Goal: Contribute content

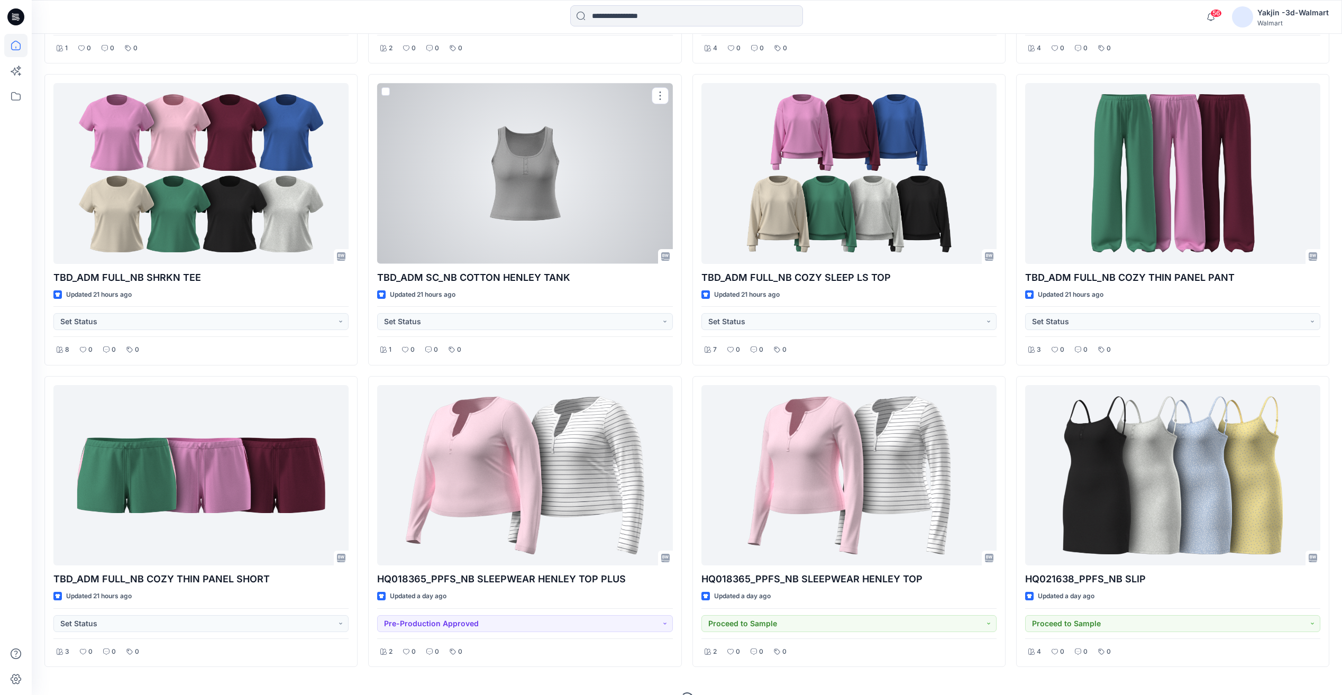
scroll to position [659, 0]
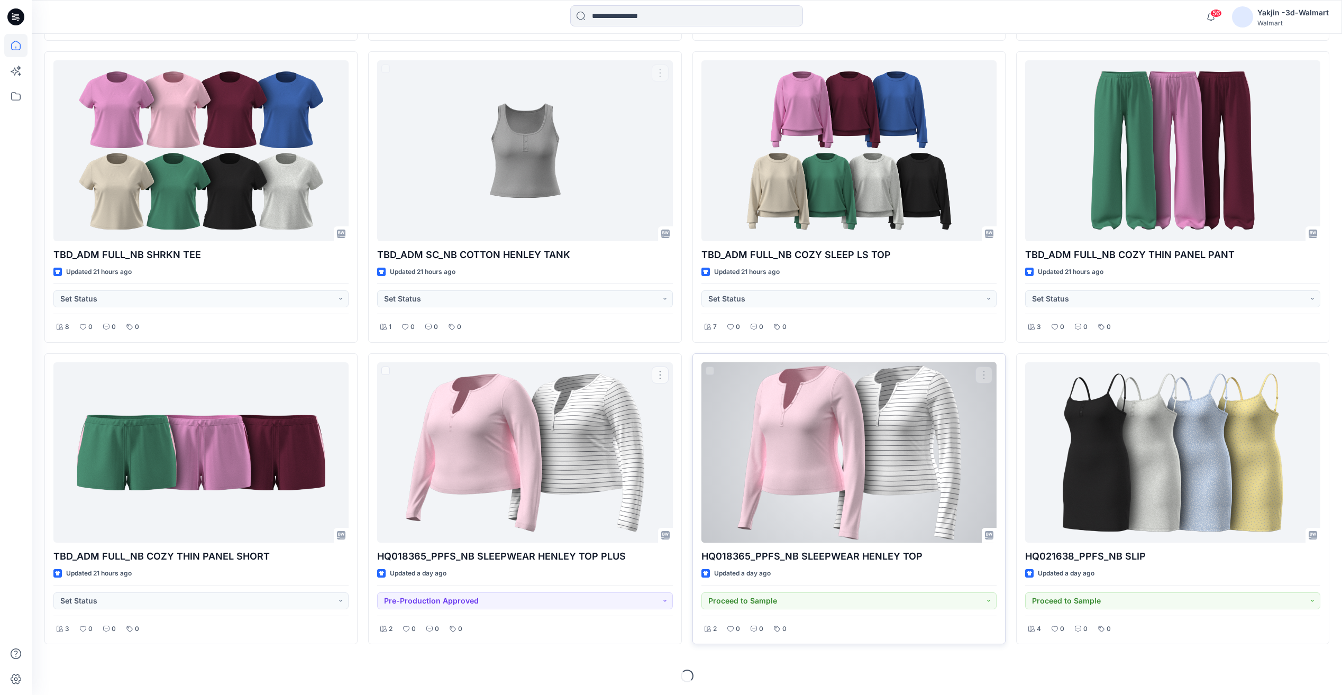
click at [832, 516] on div at bounding box center [848, 452] width 295 height 180
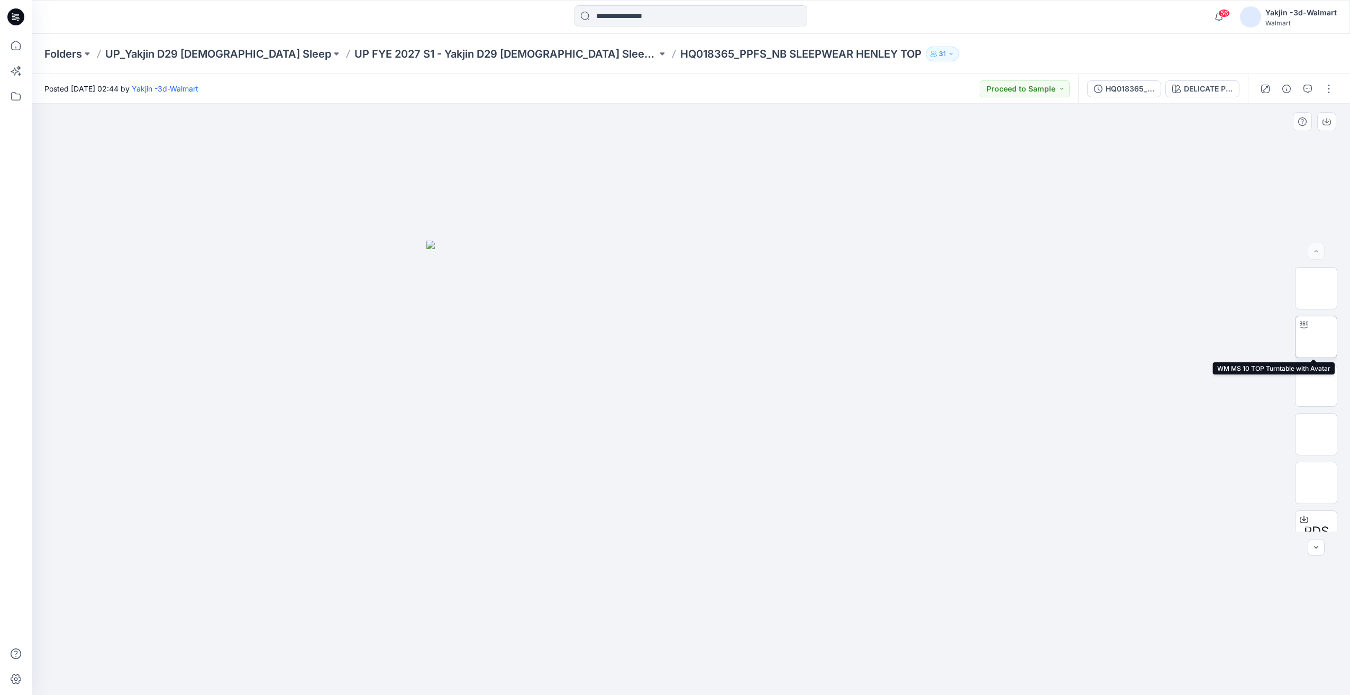
click at [1316, 337] on img at bounding box center [1316, 337] width 0 height 0
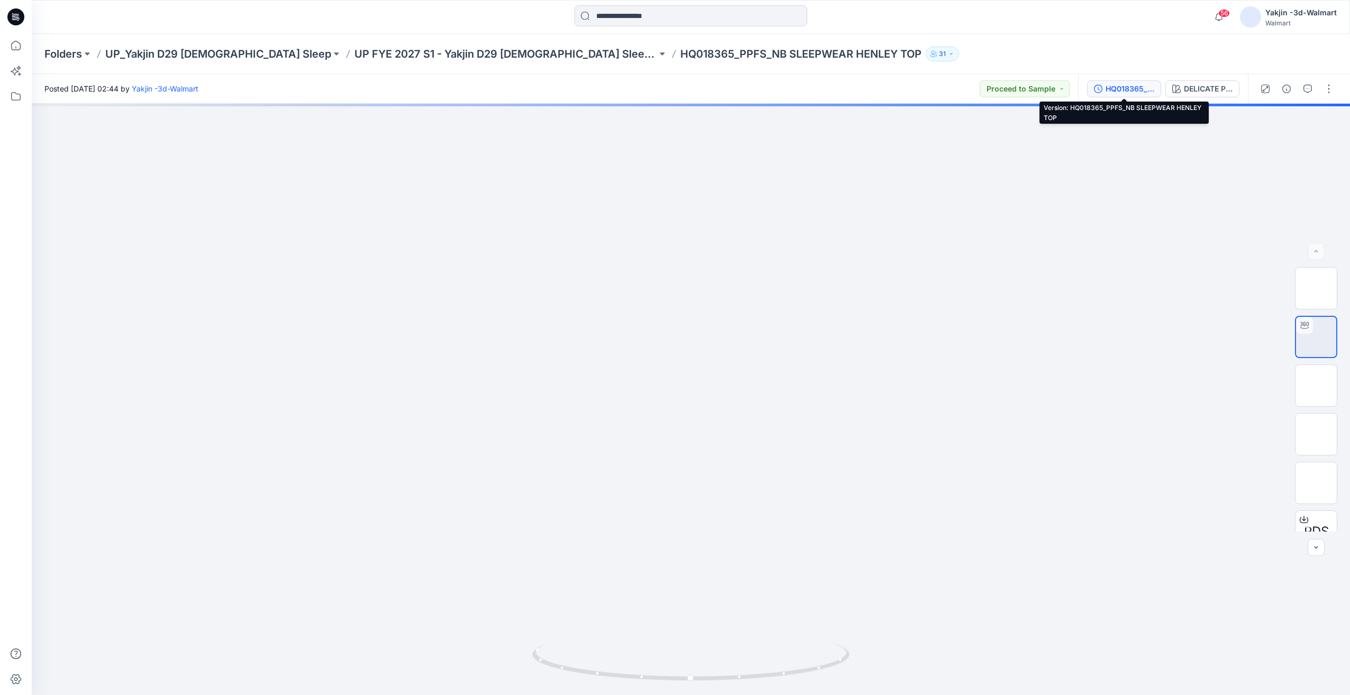
click at [1123, 91] on div "HQ018365_PPFS_NB SLEEPWEAR HENLEY TOP" at bounding box center [1129, 89] width 49 height 12
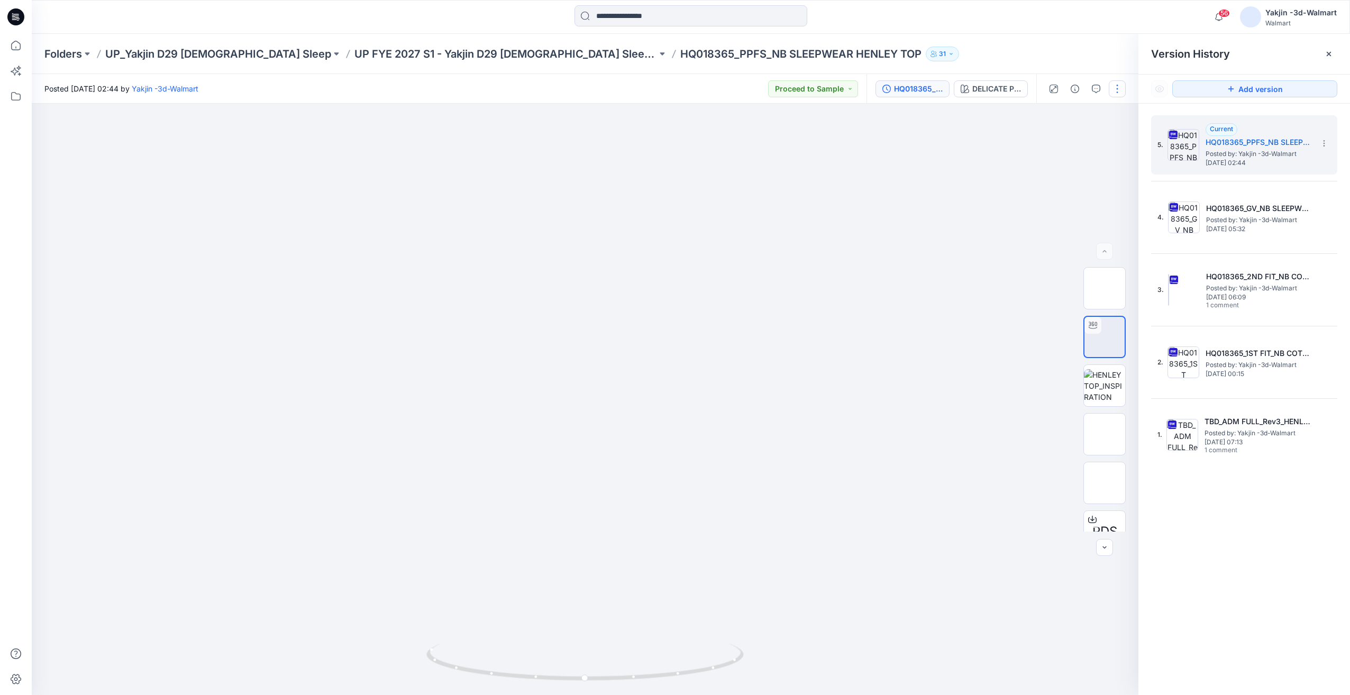
click at [1114, 94] on button "button" at bounding box center [1116, 88] width 17 height 17
click at [1059, 149] on button "Edit" at bounding box center [1072, 143] width 97 height 20
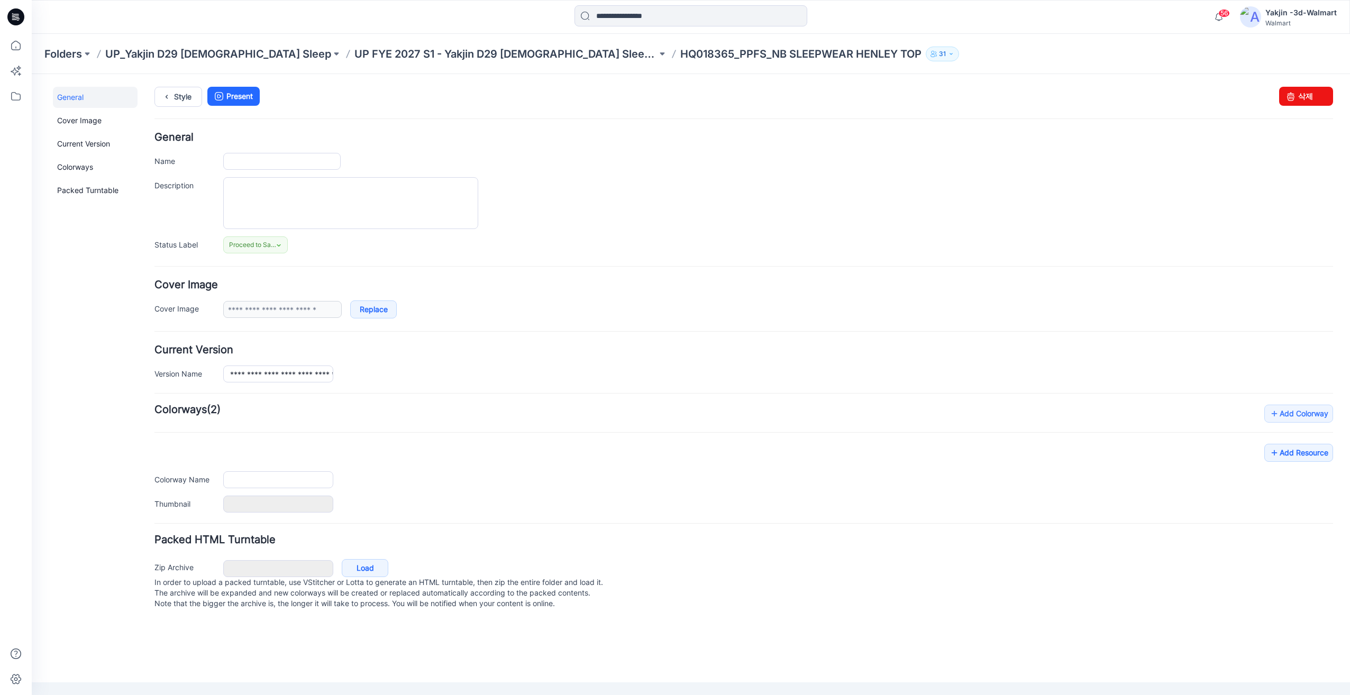
type input "**********"
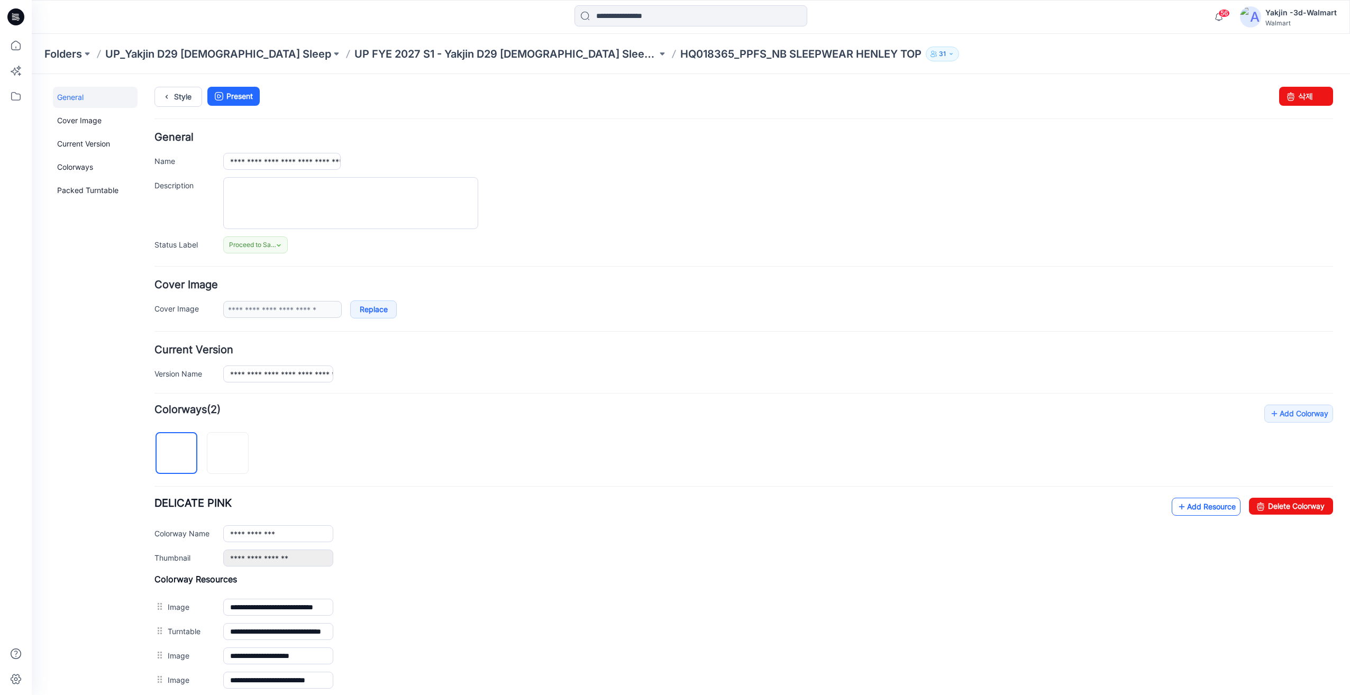
click at [1181, 507] on link "Add Resource" at bounding box center [1205, 507] width 69 height 18
click at [174, 94] on link "Style" at bounding box center [178, 97] width 48 height 20
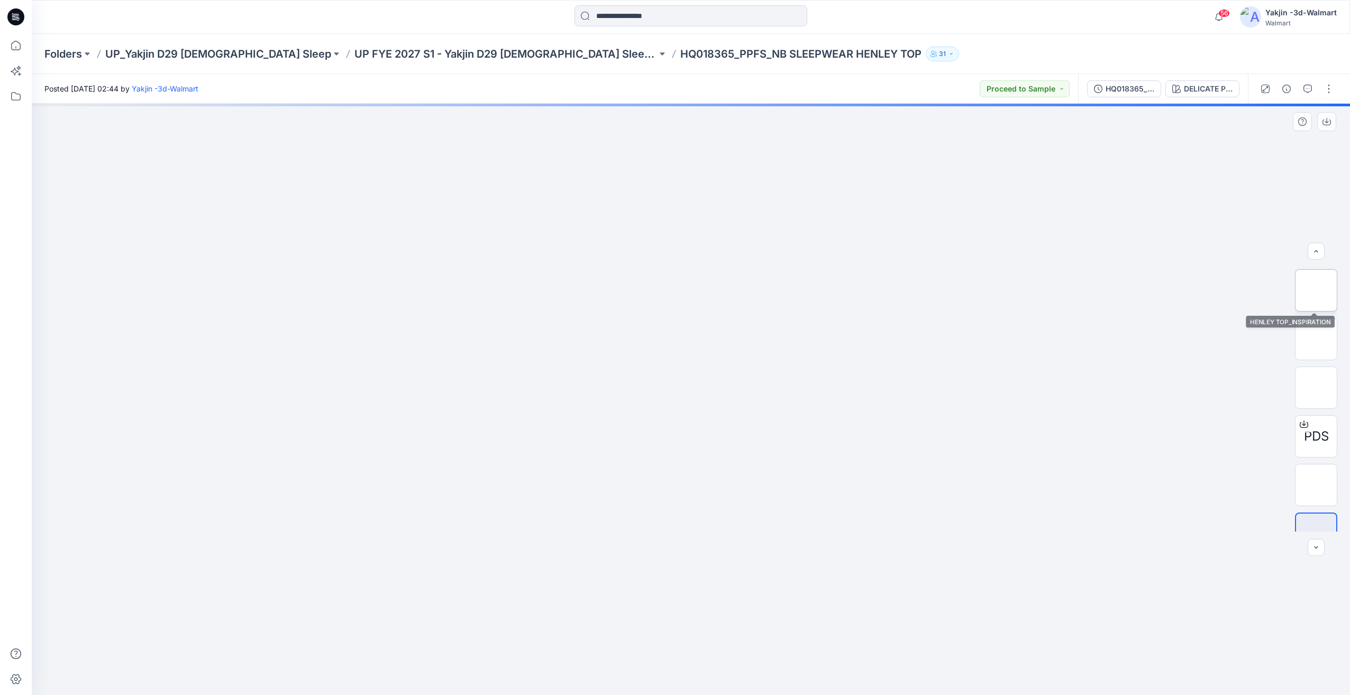
scroll to position [118, 0]
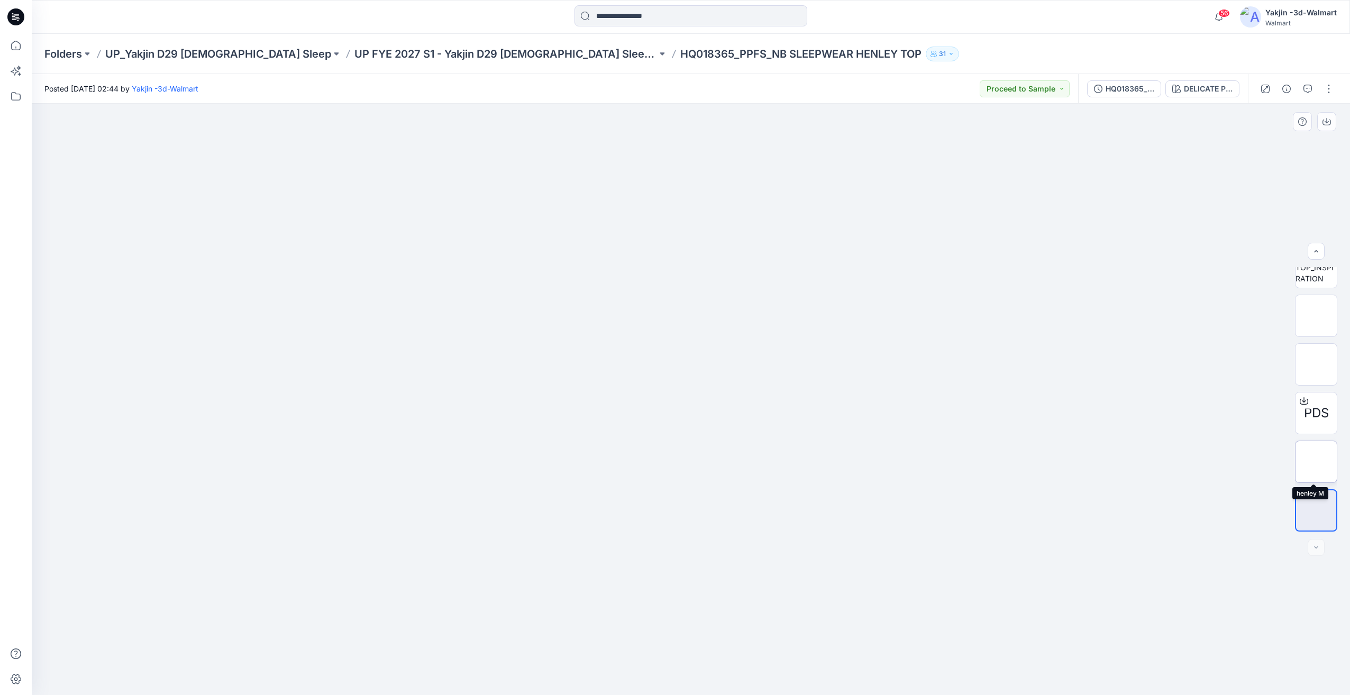
click at [1316, 462] on img at bounding box center [1316, 462] width 0 height 0
click at [466, 52] on p "UP FYE 2027 S1 - Yakjin D29 [DEMOGRAPHIC_DATA] Sleepwear" at bounding box center [505, 54] width 302 height 15
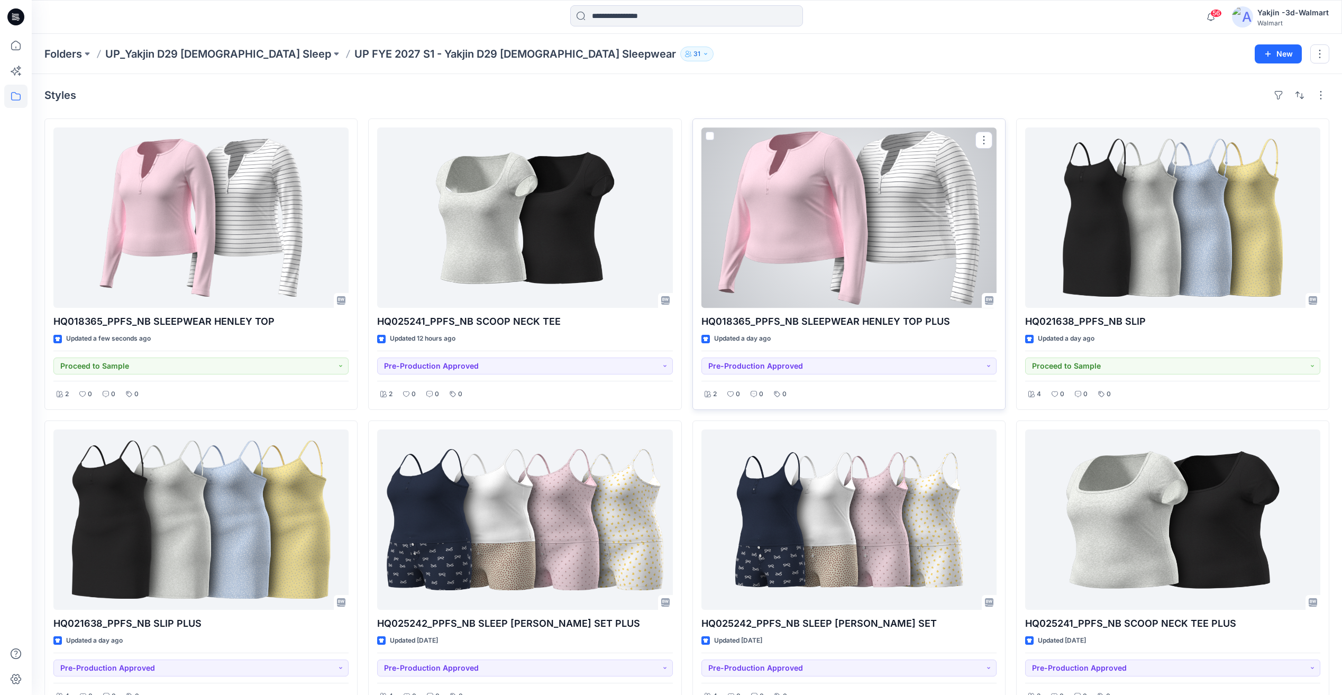
click at [874, 242] on div at bounding box center [848, 217] width 295 height 180
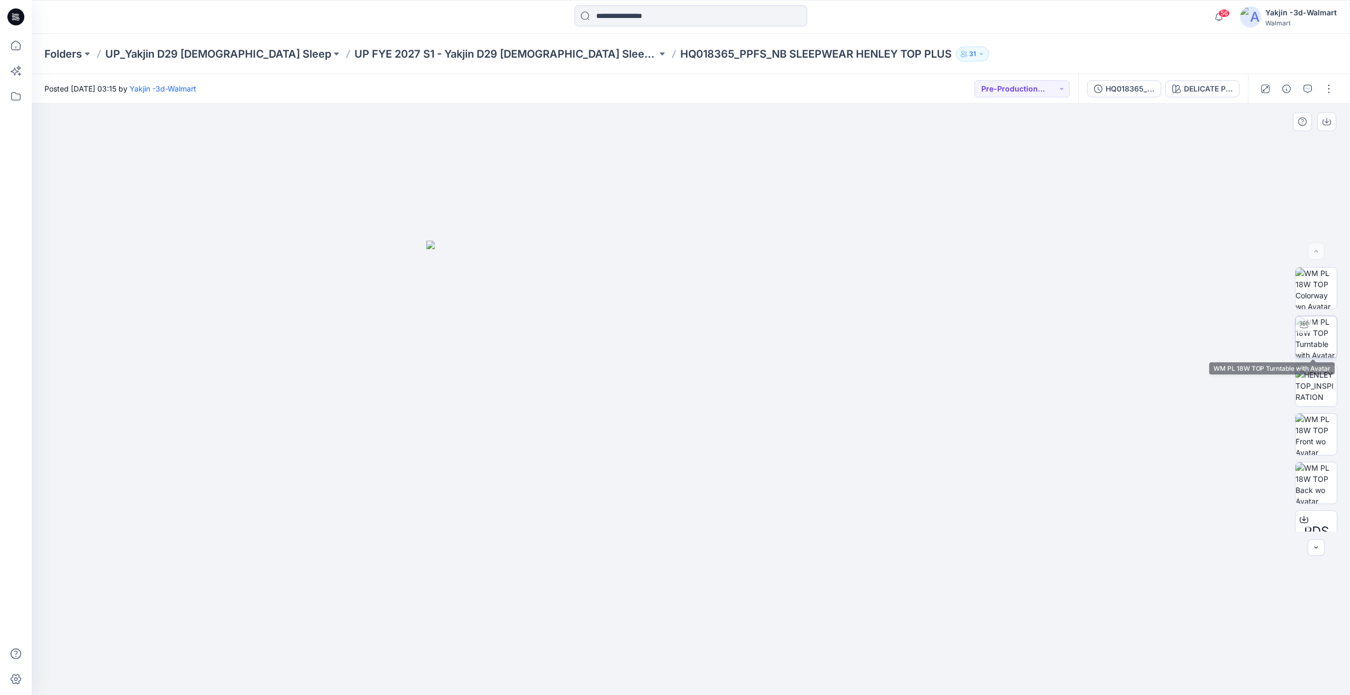
click at [1332, 334] on img at bounding box center [1315, 336] width 41 height 41
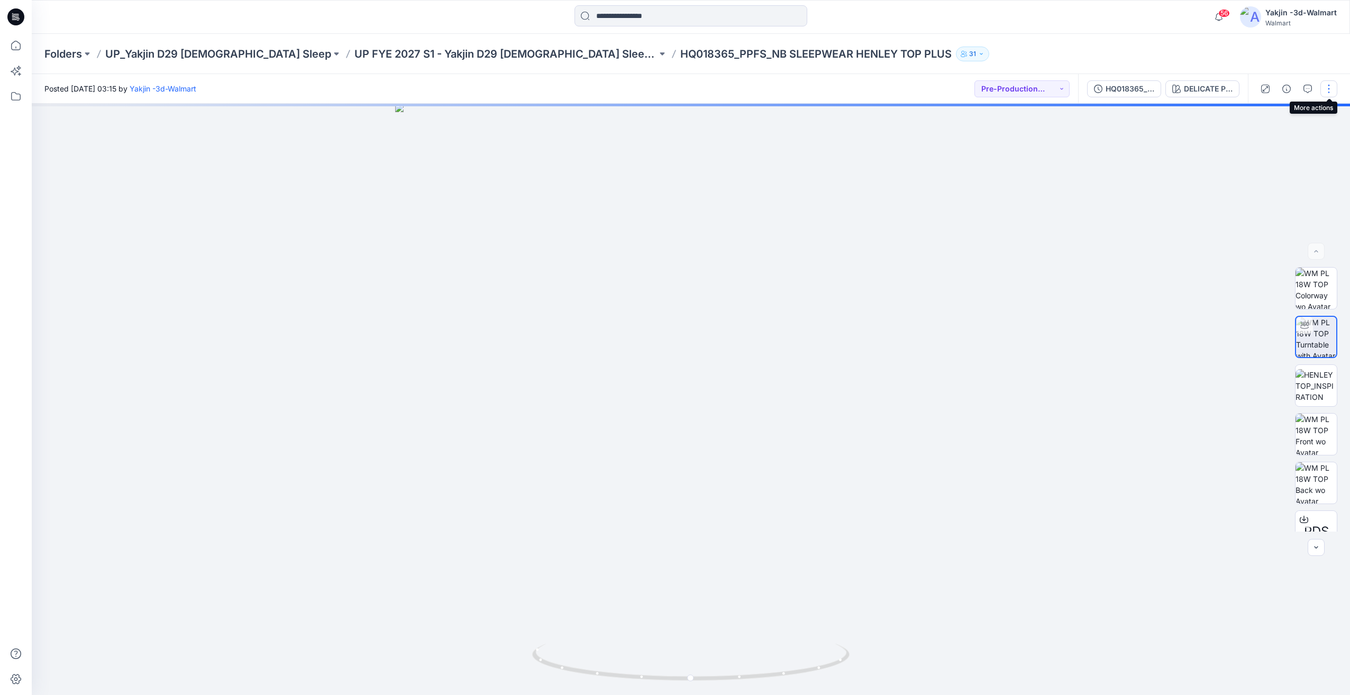
click at [1325, 87] on button "button" at bounding box center [1328, 88] width 17 height 17
click at [1259, 142] on p "Edit" at bounding box center [1260, 142] width 13 height 11
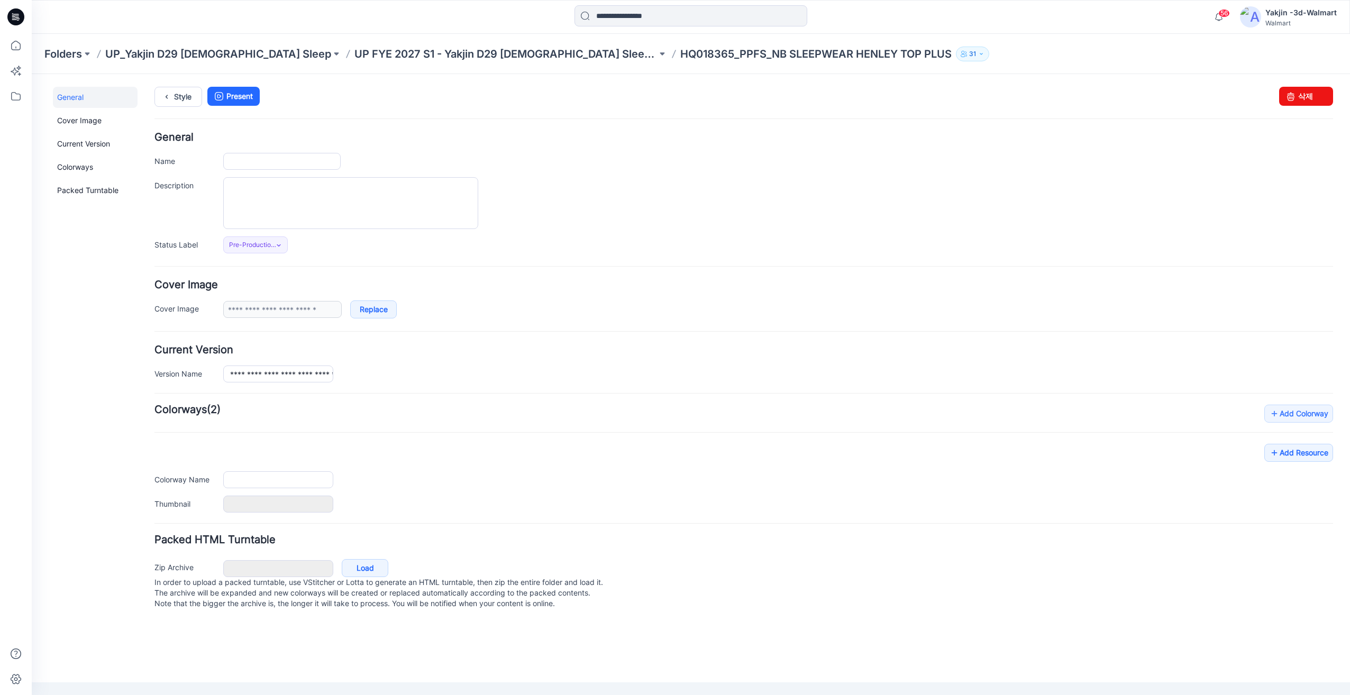
type input "**********"
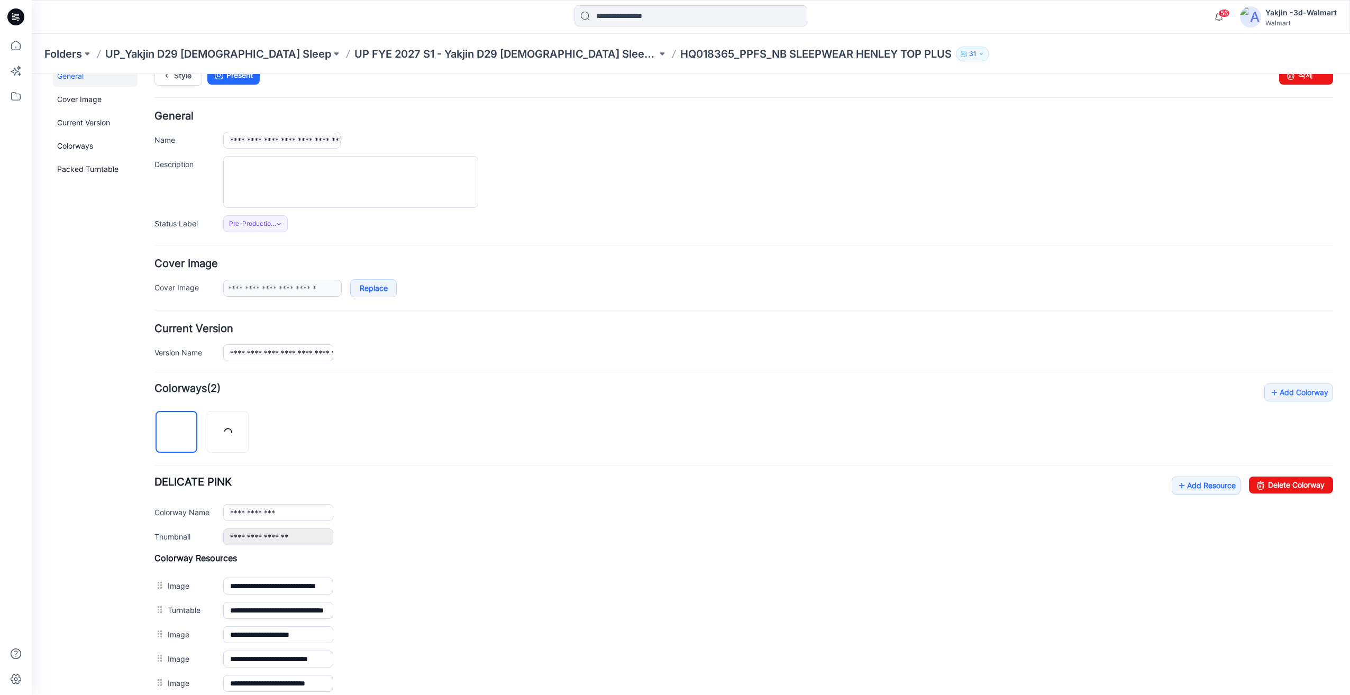
scroll to position [167, 0]
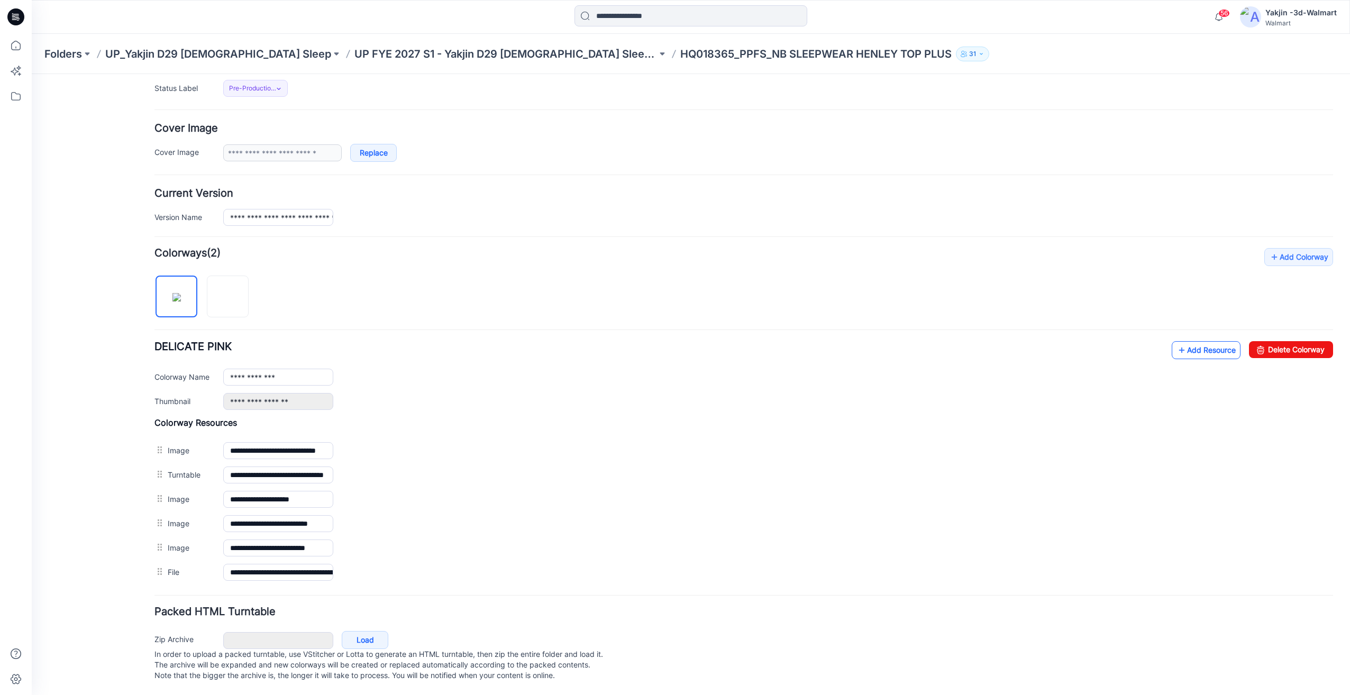
click at [1189, 343] on link "Add Resource" at bounding box center [1205, 350] width 69 height 18
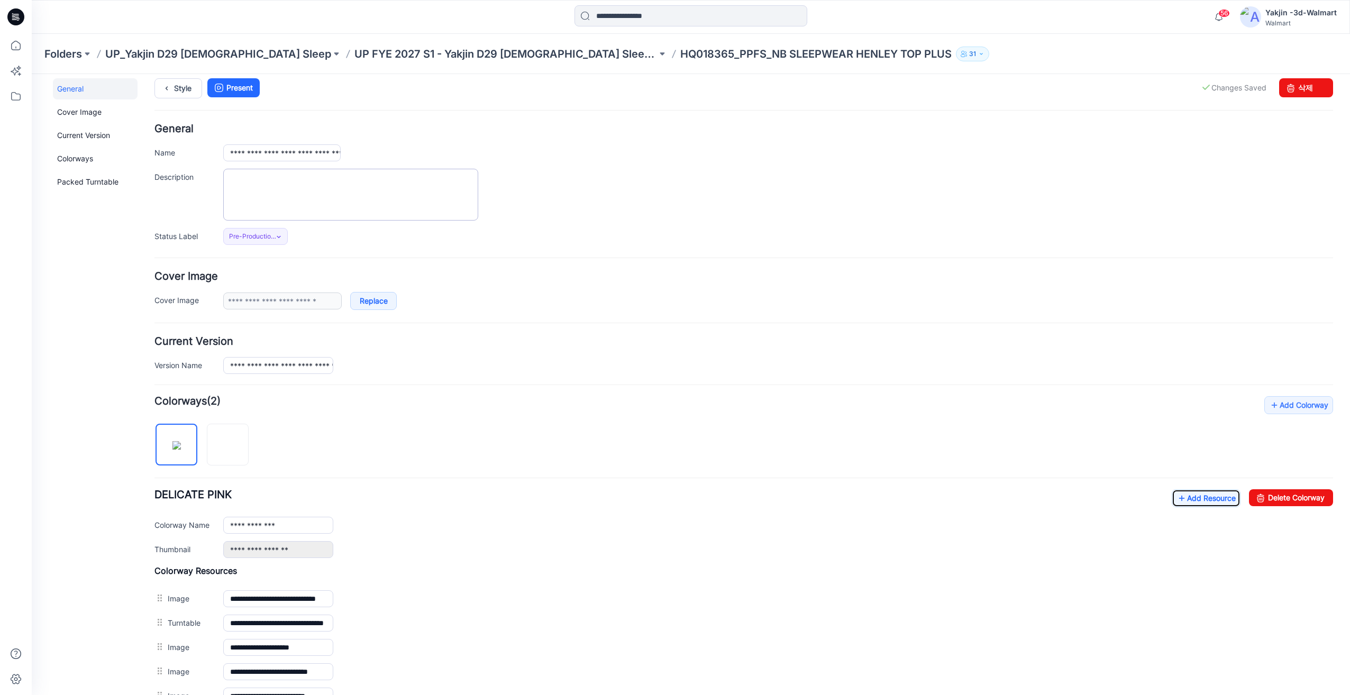
scroll to position [0, 0]
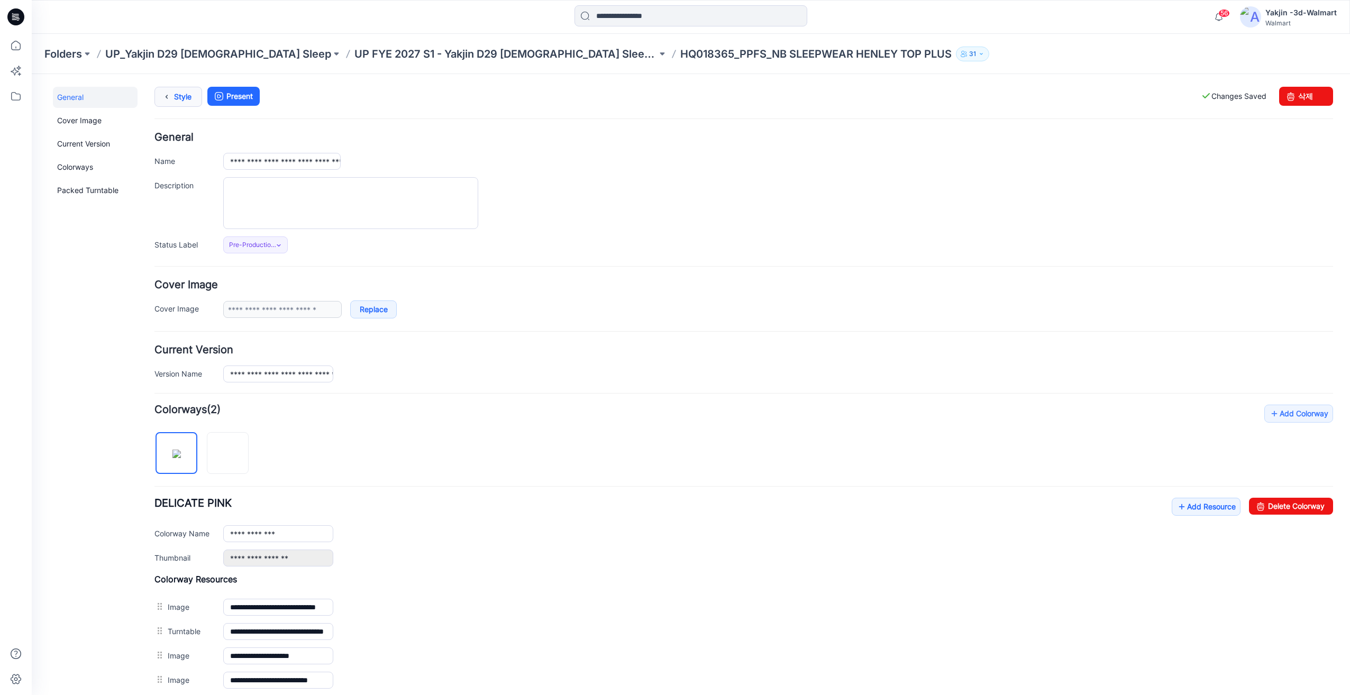
click at [185, 95] on link "Style" at bounding box center [178, 97] width 48 height 20
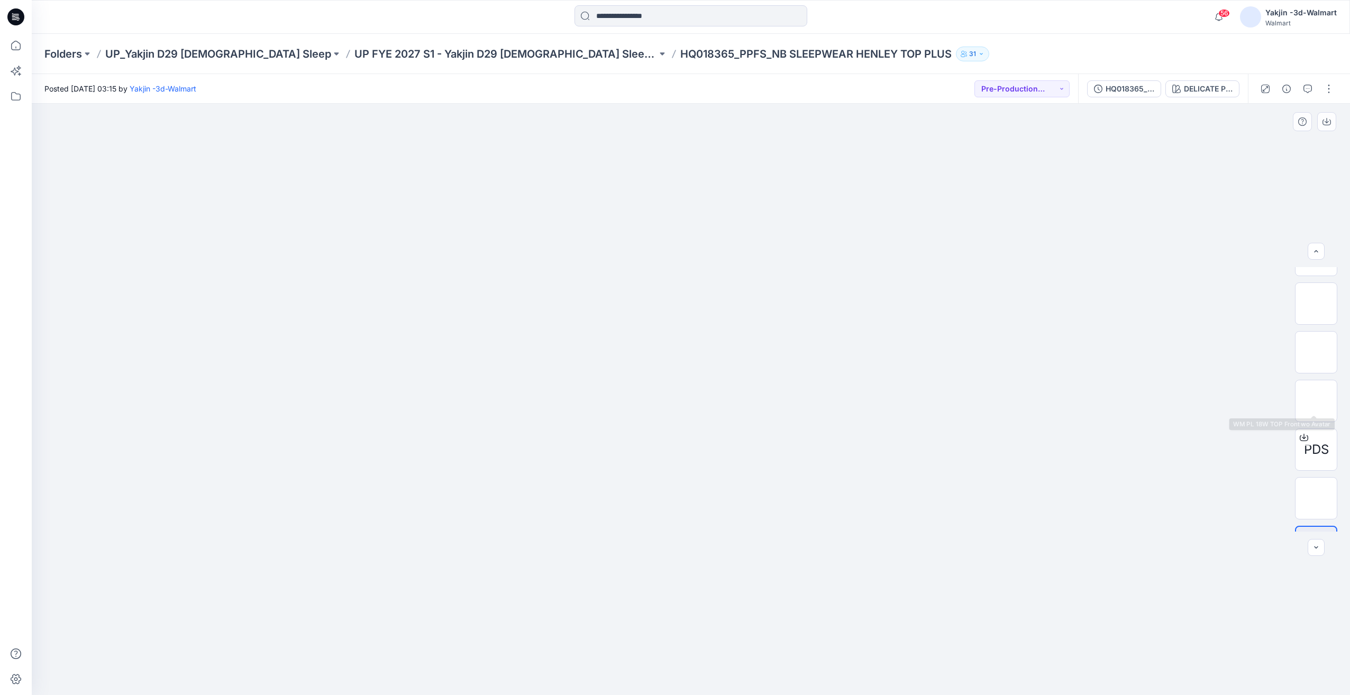
scroll to position [118, 0]
click at [1316, 462] on img at bounding box center [1316, 462] width 0 height 0
